Goal: Transaction & Acquisition: Purchase product/service

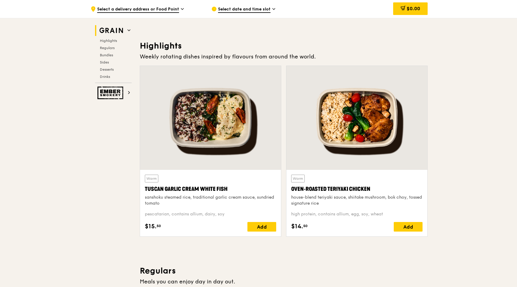
click at [194, 131] on div at bounding box center [210, 118] width 141 height 104
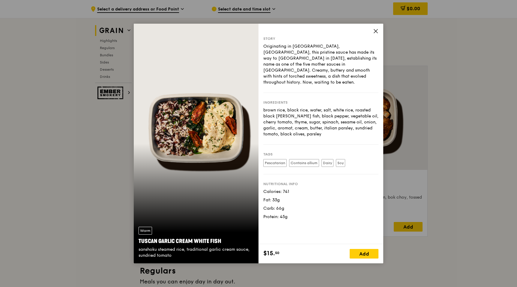
click at [449, 170] on div "Warm Tuscan Garlic Cream White Fish sanshoku steamed rice, traditional garlic c…" at bounding box center [258, 143] width 517 height 287
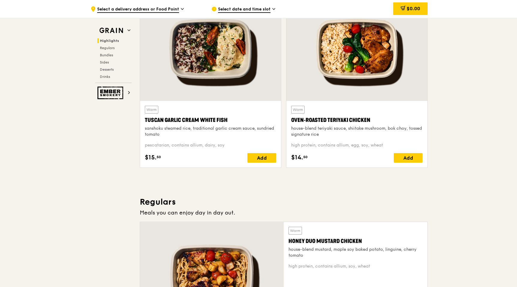
scroll to position [193, 0]
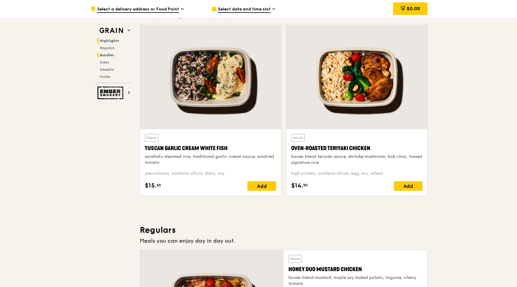
click at [111, 56] on span "Bundles" at bounding box center [107, 55] width 14 height 4
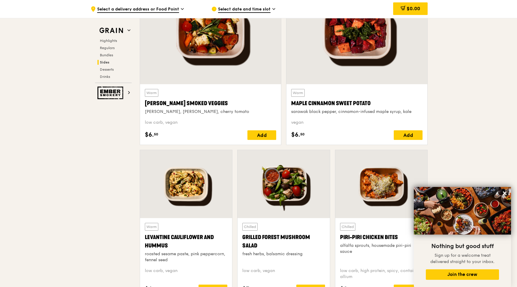
scroll to position [1413, 0]
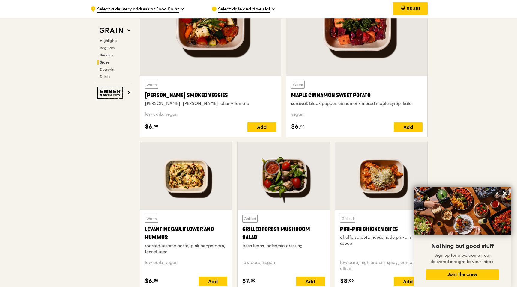
click at [503, 191] on icon at bounding box center [504, 193] width 5 height 5
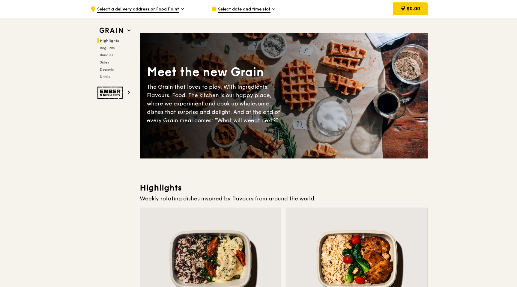
scroll to position [0, 0]
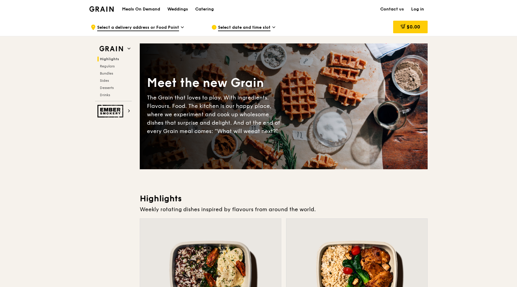
click at [144, 6] on h1 "Meals On Demand" at bounding box center [141, 9] width 38 height 6
click at [151, 10] on h1 "Meals On Demand" at bounding box center [141, 9] width 38 height 6
click at [152, 10] on h1 "Meals On Demand" at bounding box center [141, 9] width 38 height 6
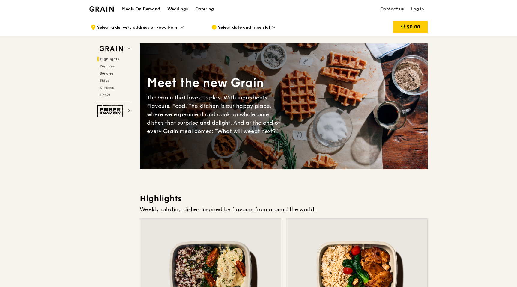
click at [166, 27] on span "Select a delivery address or Food Point" at bounding box center [138, 28] width 82 height 7
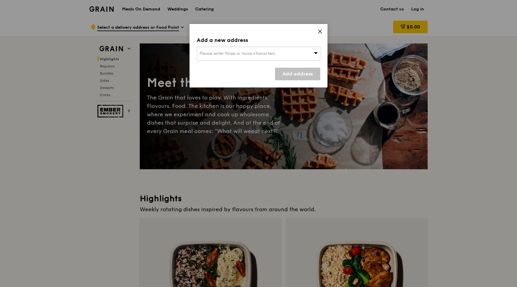
click at [225, 58] on div "Please enter three or more characters" at bounding box center [258, 54] width 123 height 14
type input "470617"
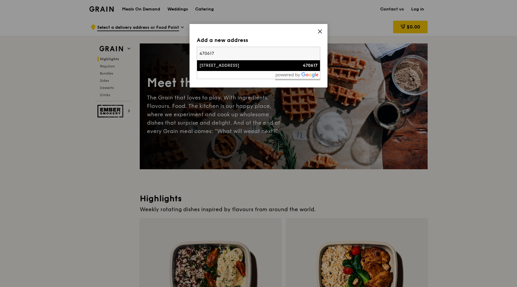
click at [214, 66] on div "[STREET_ADDRESS]" at bounding box center [243, 66] width 89 height 6
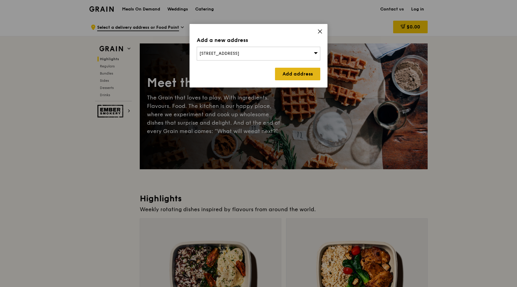
click at [285, 74] on link "Add address" at bounding box center [297, 74] width 45 height 13
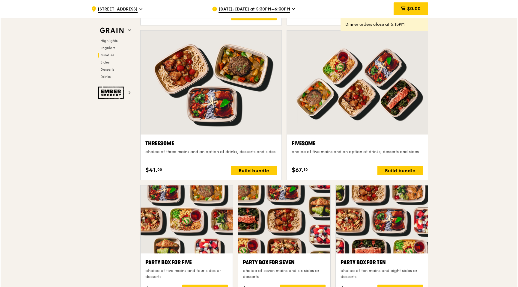
scroll to position [1035, 0]
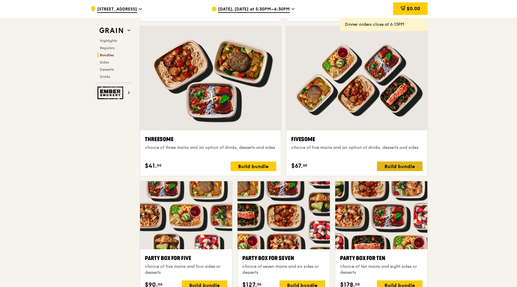
click at [405, 167] on div "Build bundle" at bounding box center [400, 167] width 46 height 10
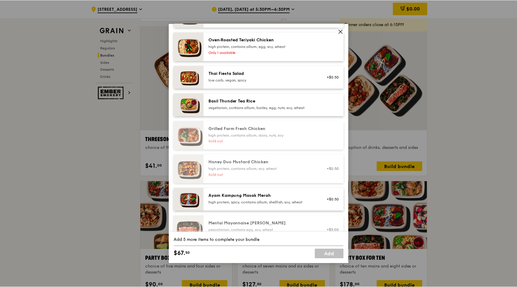
scroll to position [0, 0]
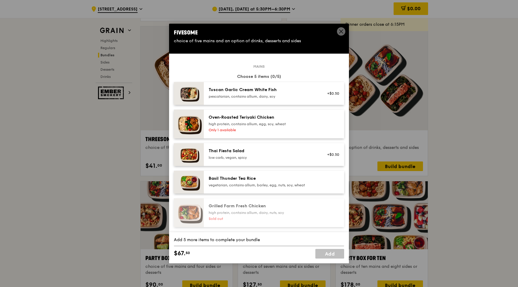
click at [341, 34] on span at bounding box center [340, 32] width 5 height 7
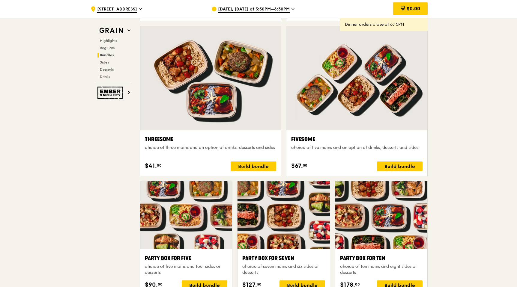
click at [291, 12] on icon at bounding box center [292, 8] width 3 height 5
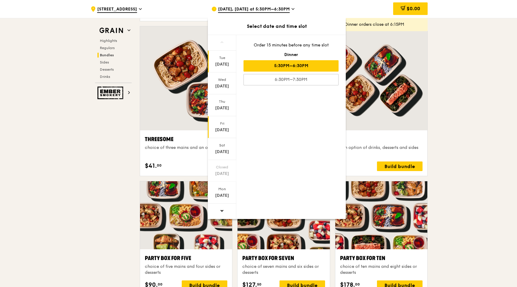
click at [227, 130] on div "[DATE]" at bounding box center [222, 130] width 27 height 6
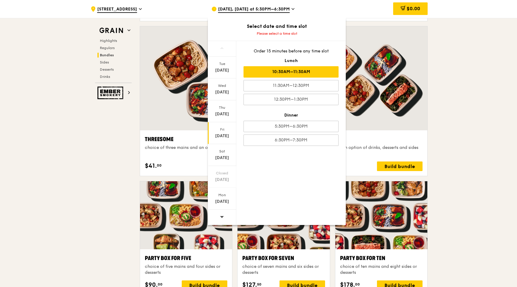
click at [307, 74] on div "10:30AM–11:30AM" at bounding box center [290, 71] width 95 height 11
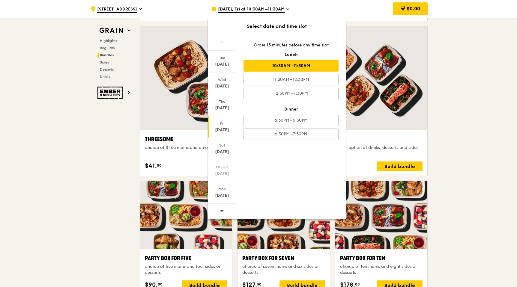
click at [468, 139] on div ".cls-1 { fill: none; stroke: #fff; stroke-linecap: round; stroke-linejoin: roun…" at bounding box center [258, 248] width 517 height 2531
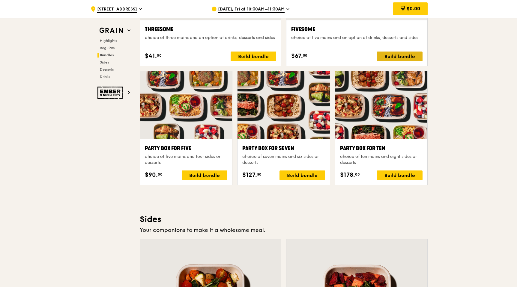
scroll to position [1139, 0]
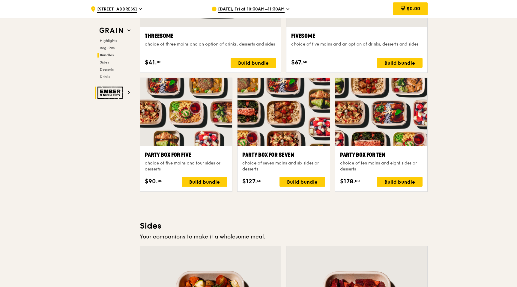
click at [126, 91] on h2 "Ember Smokery" at bounding box center [113, 93] width 37 height 13
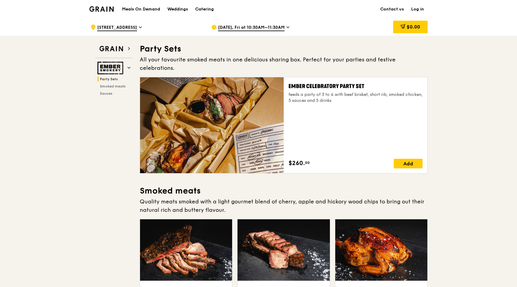
click at [153, 10] on h1 "Meals On Demand" at bounding box center [141, 9] width 38 height 6
click at [132, 12] on h1 "Meals On Demand" at bounding box center [141, 9] width 38 height 6
click at [97, 5] on div "Grain logo" at bounding box center [101, 9] width 24 height 18
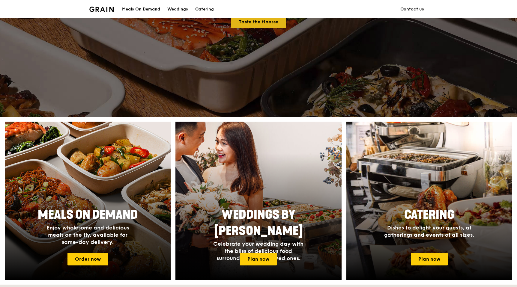
scroll to position [123, 0]
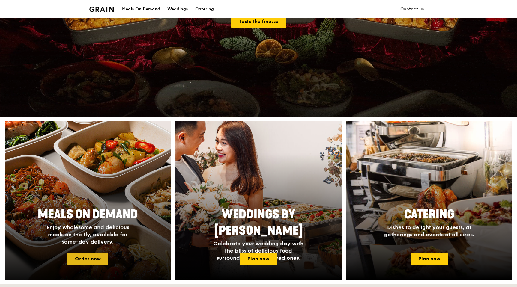
click at [103, 260] on link "Order now" at bounding box center [87, 259] width 41 height 13
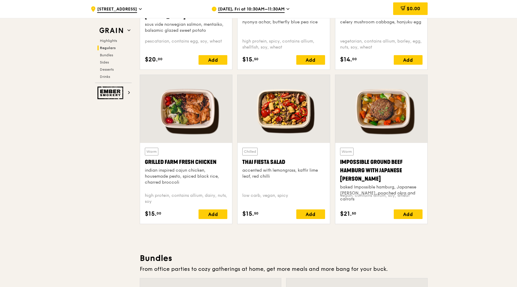
scroll to position [642, 0]
